Goal: Task Accomplishment & Management: Manage account settings

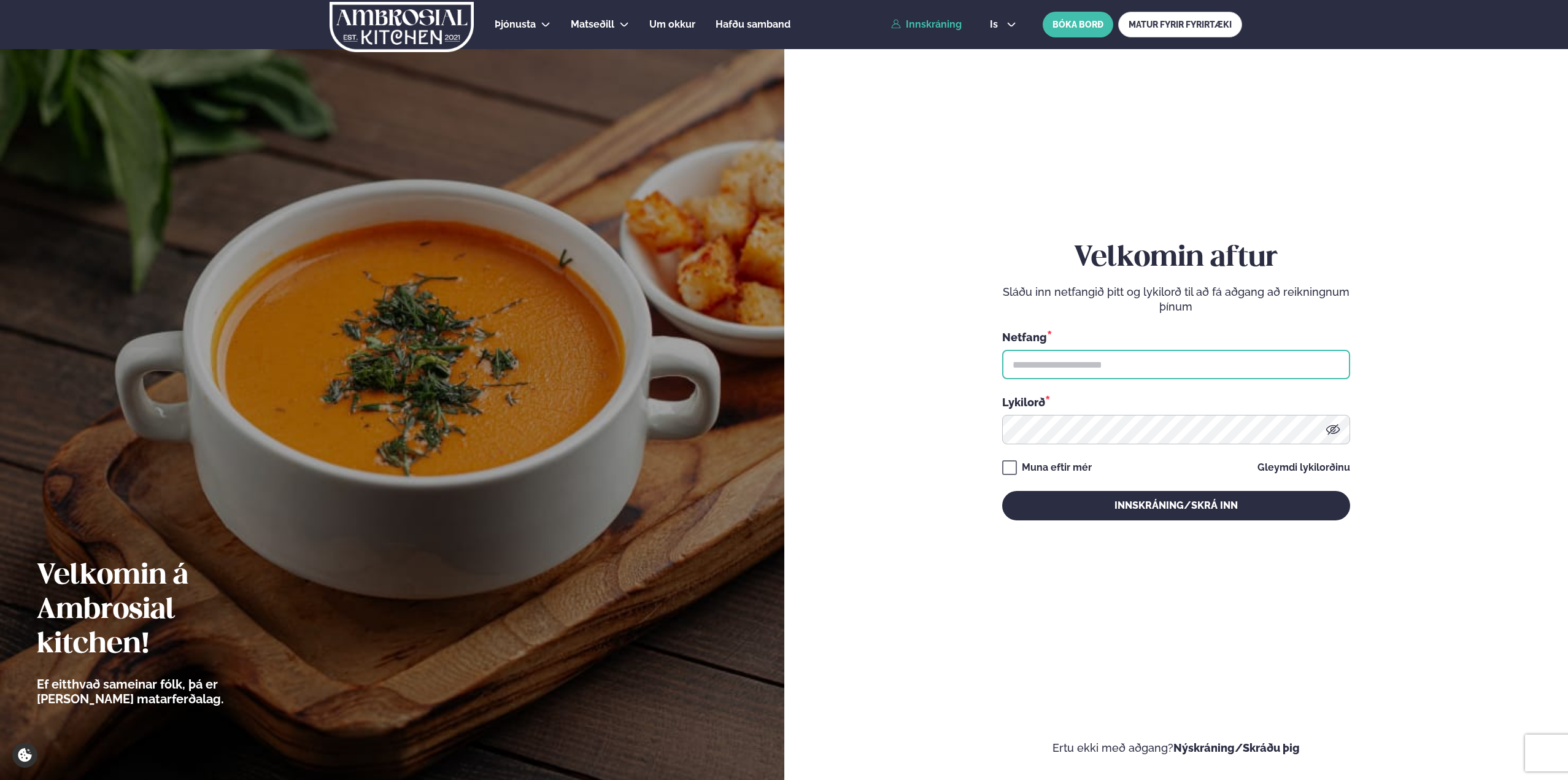
click at [1139, 373] on input "text" at bounding box center [1176, 365] width 348 height 29
type input "**********"
click at [1316, 434] on keeper-lock "Open Keeper Popup" at bounding box center [1315, 429] width 15 height 15
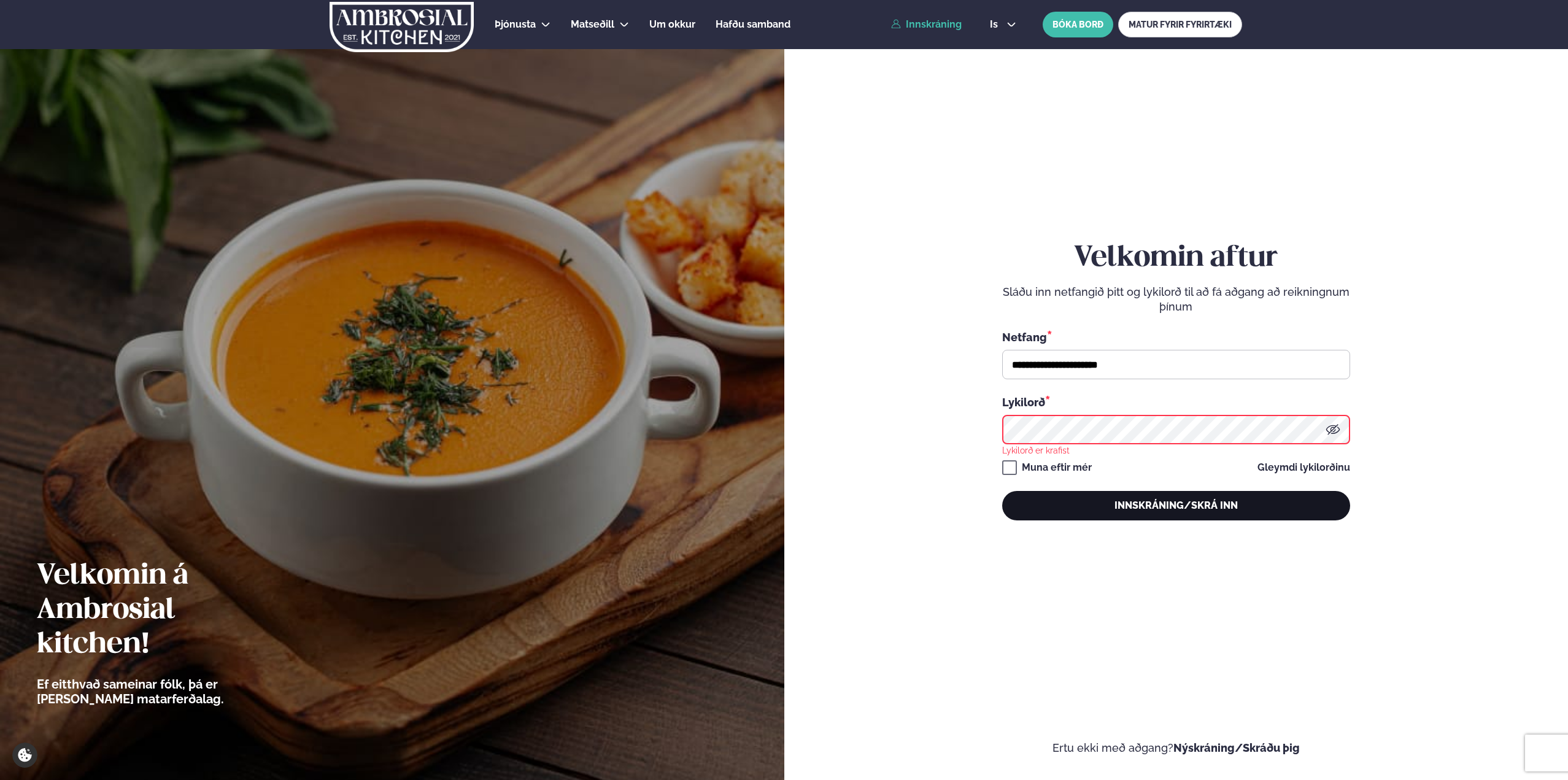
click at [1107, 520] on button "Innskráning/Skrá inn" at bounding box center [1176, 505] width 348 height 29
click at [1209, 518] on button "Innskráning/Skrá inn" at bounding box center [1176, 505] width 348 height 29
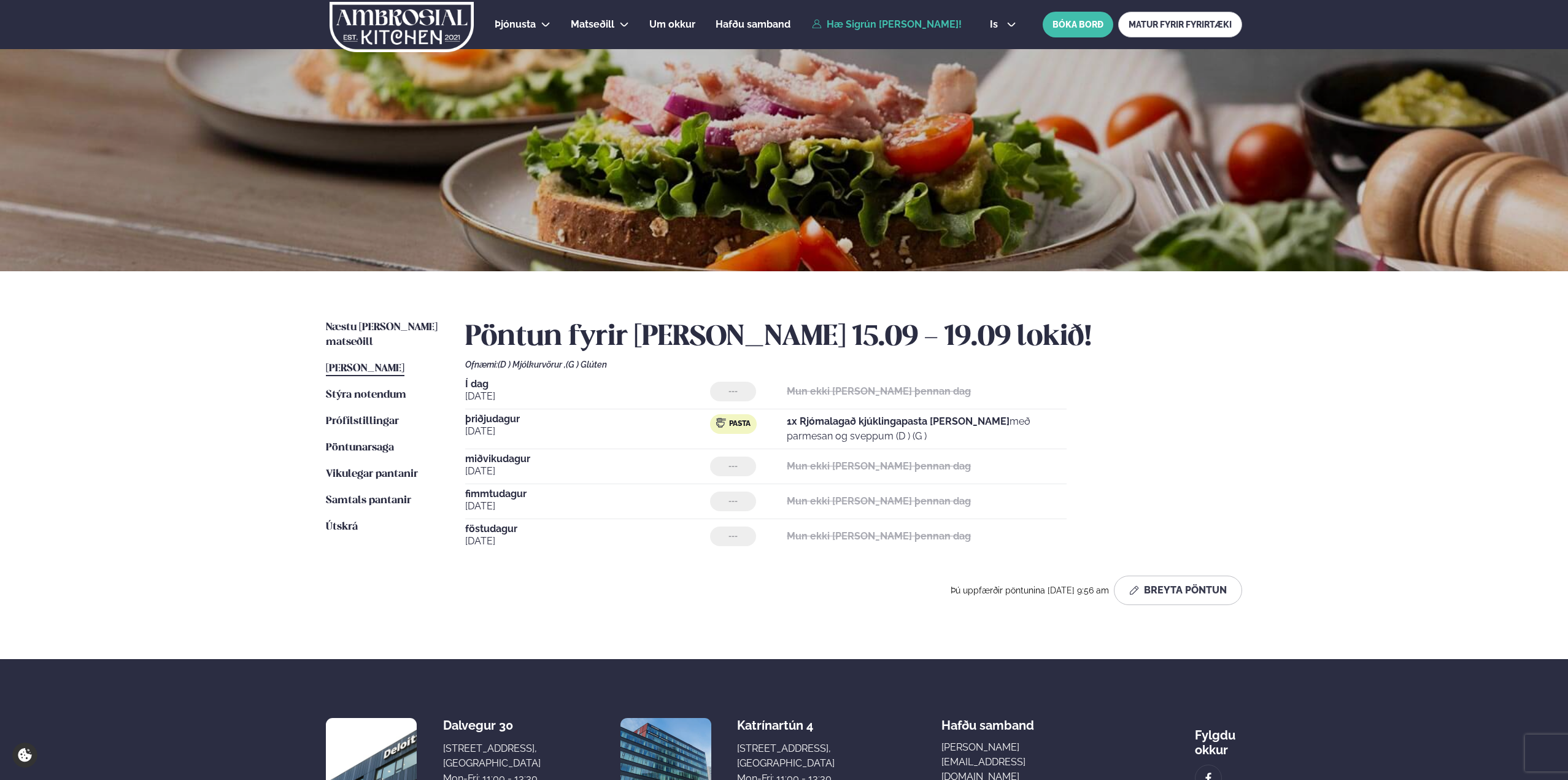
drag, startPoint x: 857, startPoint y: 422, endPoint x: 916, endPoint y: 443, distance: 62.6
click at [916, 443] on p "1x Rjómalagað kjúklingapasta [PERSON_NAME] með parmesan og sveppum (D ) (G )" at bounding box center [927, 429] width 280 height 29
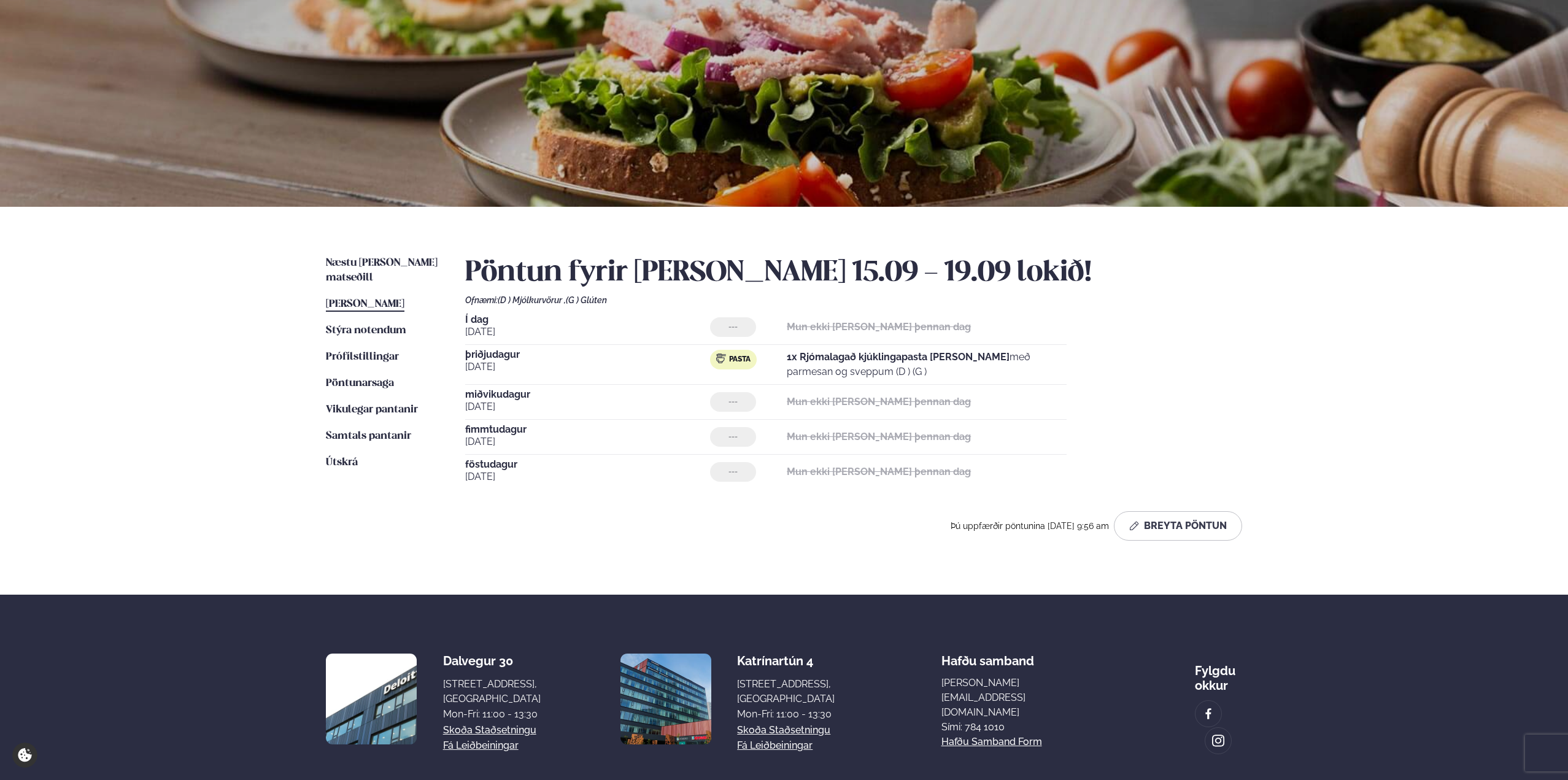
scroll to position [127, 0]
